Goal: Entertainment & Leisure: Consume media (video, audio)

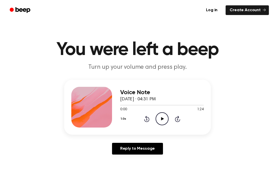
click at [161, 122] on icon "Play Audio" at bounding box center [161, 118] width 13 height 13
click at [163, 119] on icon "Pause Audio" at bounding box center [161, 118] width 13 height 13
click at [161, 118] on icon at bounding box center [162, 118] width 3 height 3
click at [162, 118] on icon "Pause Audio" at bounding box center [161, 118] width 13 height 13
click at [159, 118] on icon "Play Audio" at bounding box center [161, 118] width 13 height 13
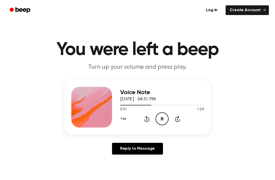
click at [163, 114] on icon "Pause Audio" at bounding box center [161, 118] width 13 height 13
click at [161, 120] on icon at bounding box center [162, 118] width 3 height 3
click at [162, 117] on icon at bounding box center [162, 118] width 2 height 3
click at [162, 118] on icon at bounding box center [162, 118] width 3 height 3
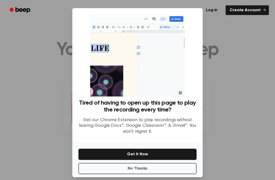
click at [171, 169] on button "No Thanks" at bounding box center [137, 168] width 118 height 11
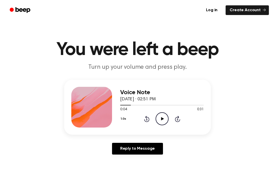
click at [163, 115] on icon "Play Audio" at bounding box center [161, 118] width 13 height 13
